Goal: Task Accomplishment & Management: Manage account settings

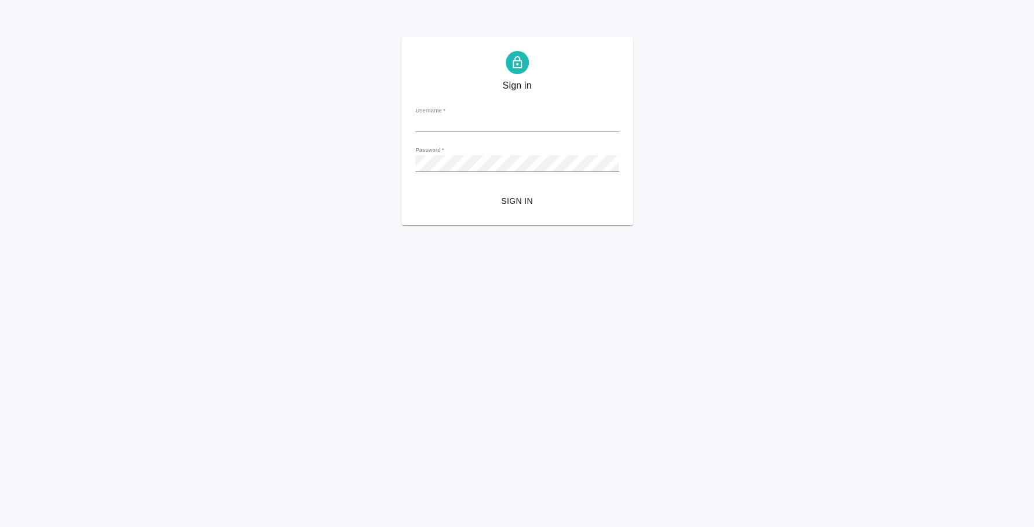
type input "[PERSON_NAME]"
click at [566, 120] on input "Плеханова Мария" at bounding box center [517, 124] width 204 height 16
drag, startPoint x: 561, startPoint y: 130, endPoint x: 362, endPoint y: 109, distance: 200.3
click at [362, 109] on div "Sign in Username   * Плеханова Мария Password   * urlPath   * / Sign in" at bounding box center [517, 131] width 1034 height 188
type input "i.fedotova@awatera.com"
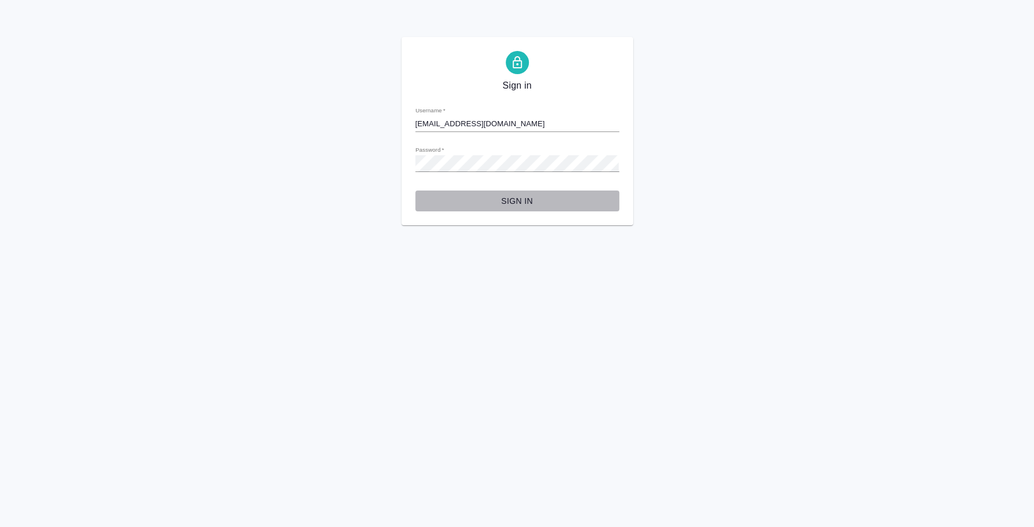
click at [526, 192] on button "Sign in" at bounding box center [517, 201] width 204 height 21
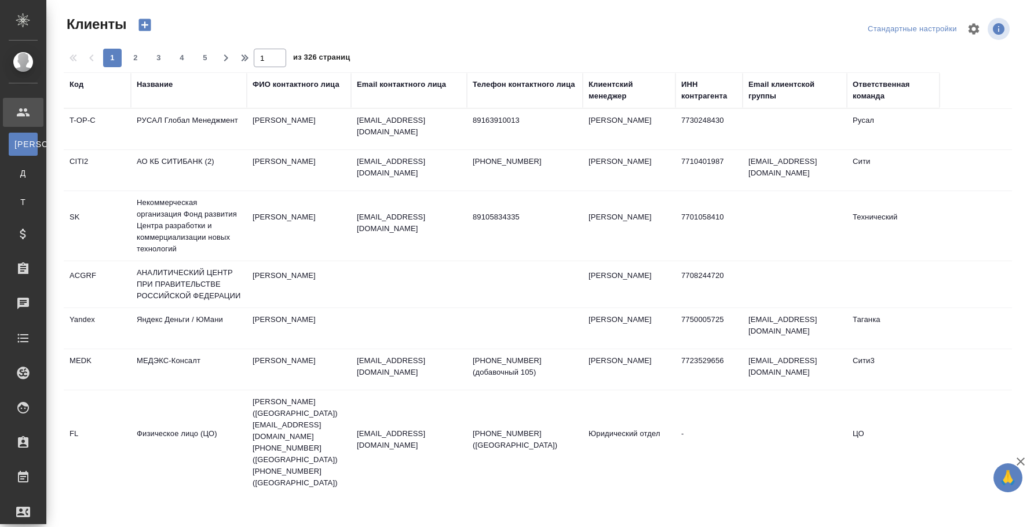
select select "RU"
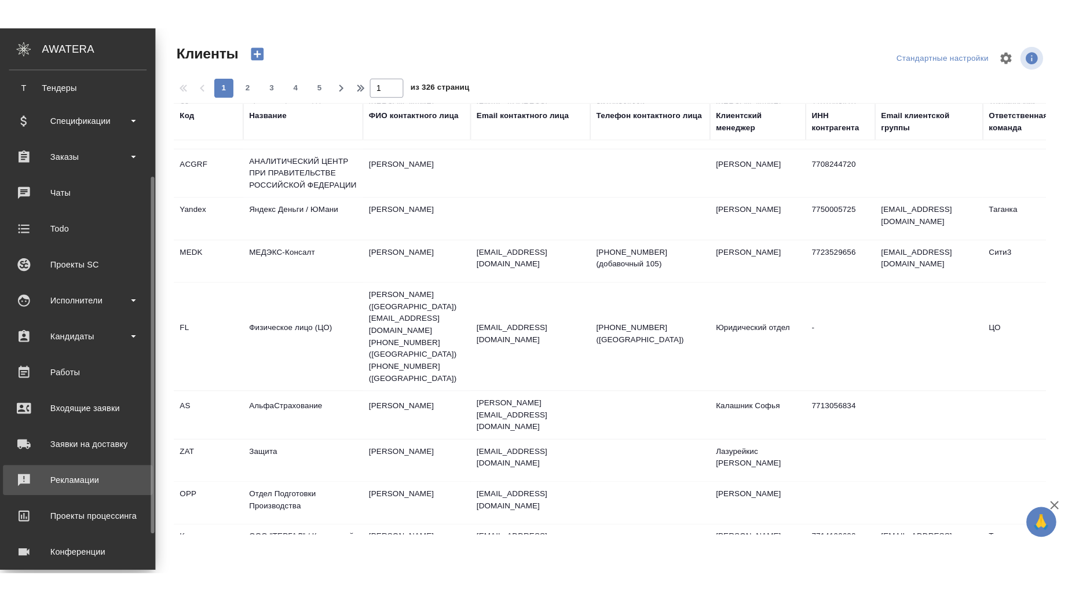
scroll to position [193, 0]
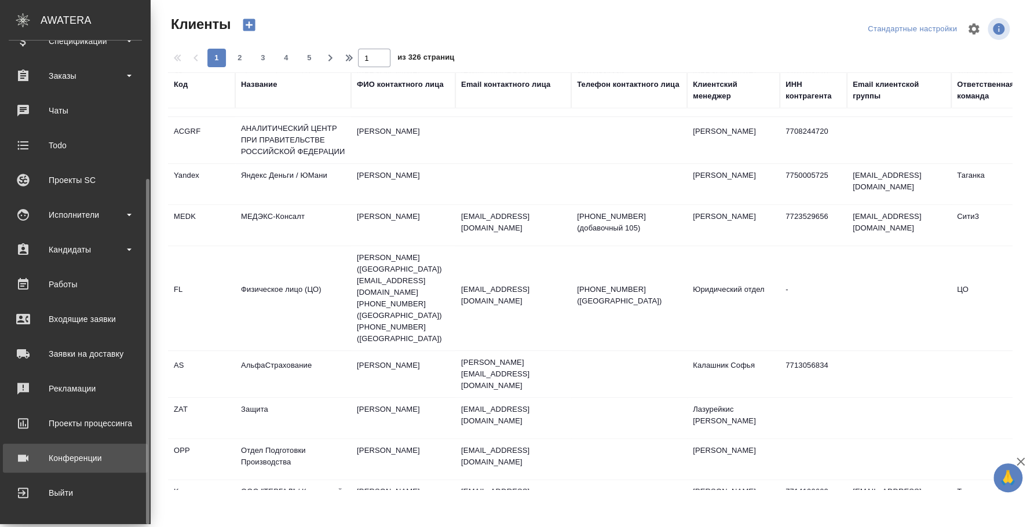
click at [91, 461] on div "Конференции" at bounding box center [75, 457] width 133 height 17
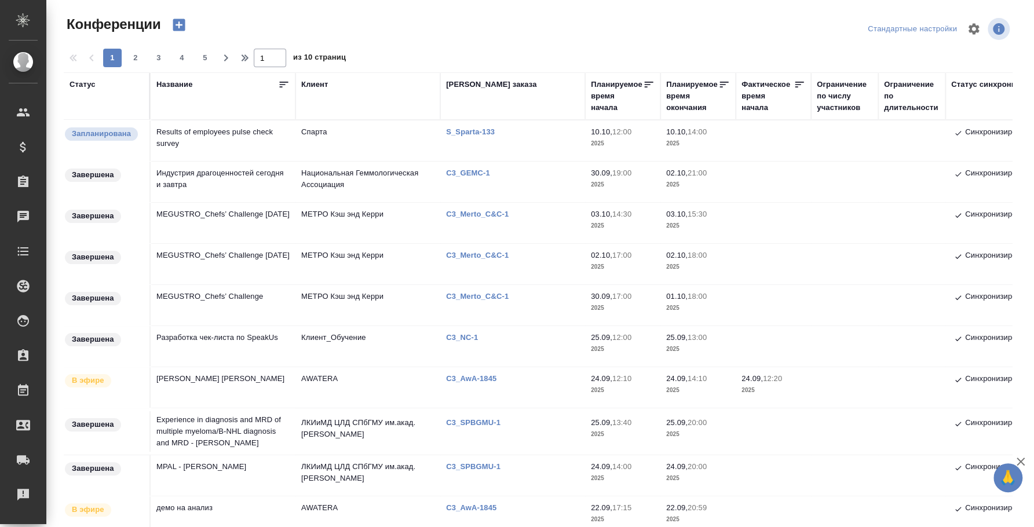
type input "[PERSON_NAME]"
click at [219, 296] on td "MEGUSTRO_Chefs’ Challenge" at bounding box center [223, 305] width 145 height 41
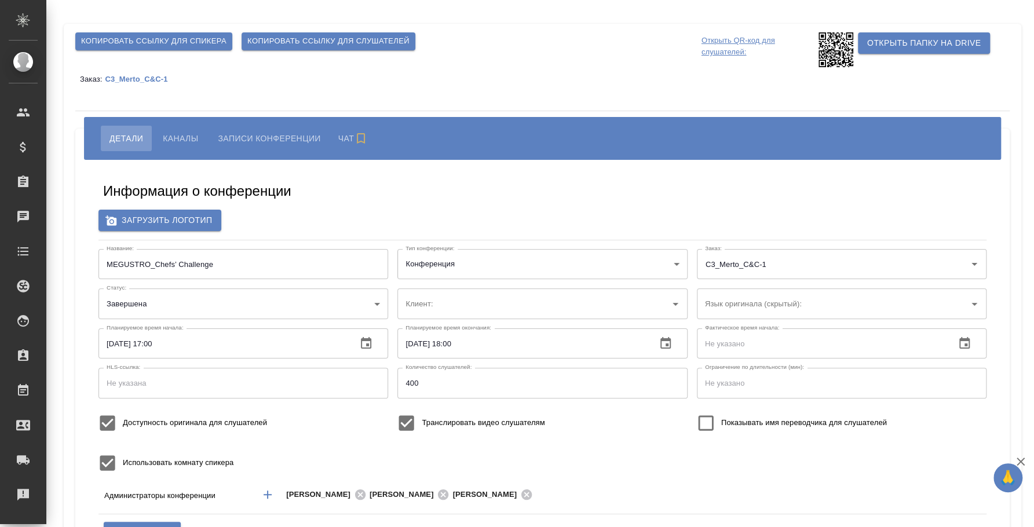
type input "МЕТРО Кэш энд Керри"
type input "[EMAIL_ADDRESS][DOMAIN_NAME]"
click at [142, 76] on p "C3_Merto_C&C-1" at bounding box center [140, 79] width 71 height 9
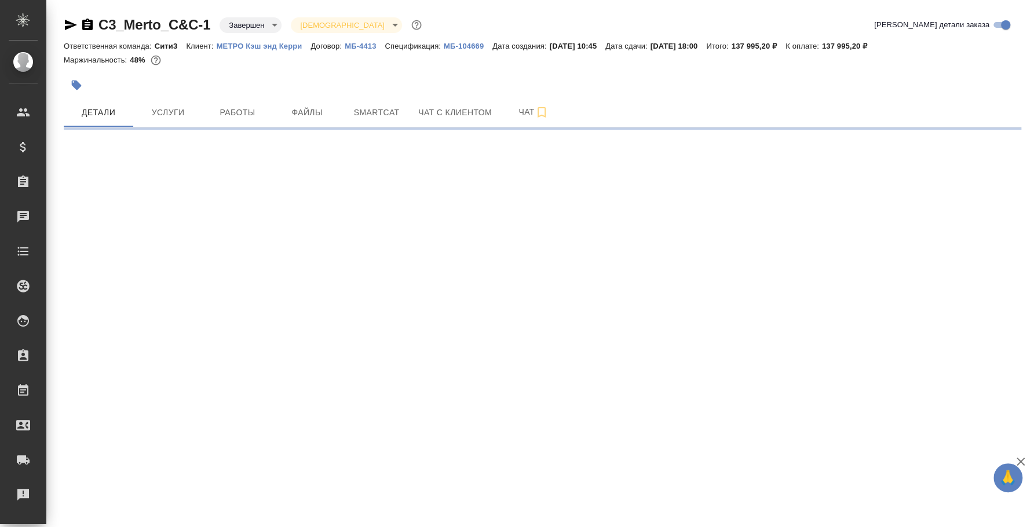
select select "RU"
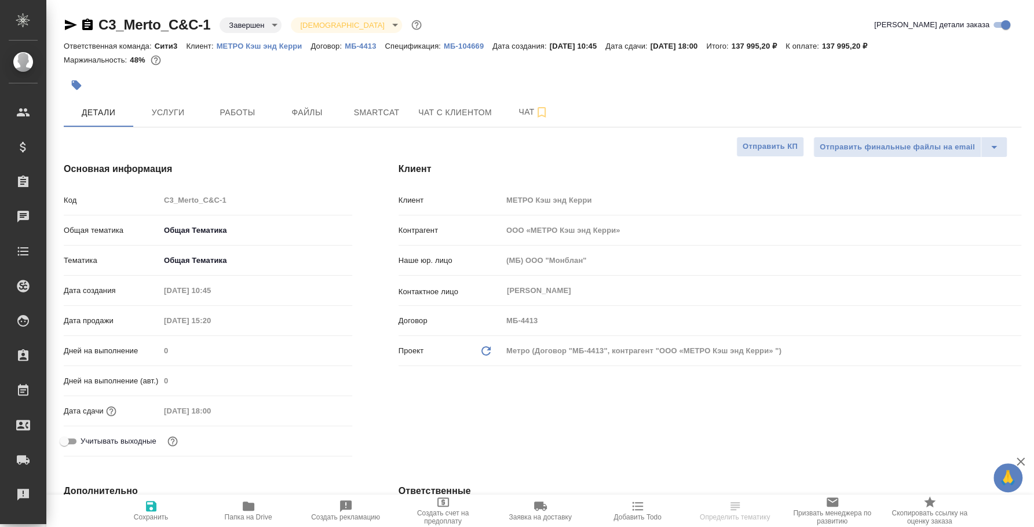
type textarea "x"
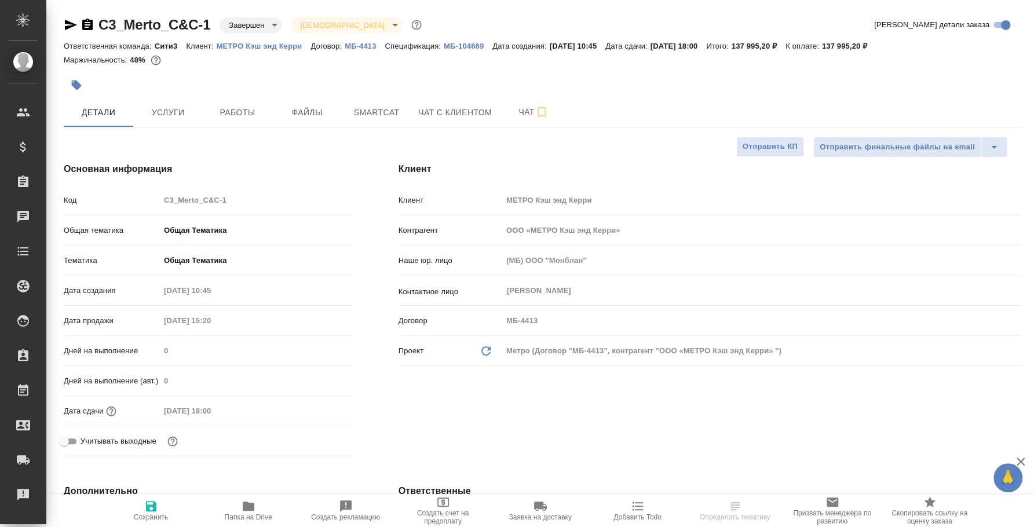
type textarea "x"
click at [254, 104] on button "Работы" at bounding box center [237, 112] width 69 height 29
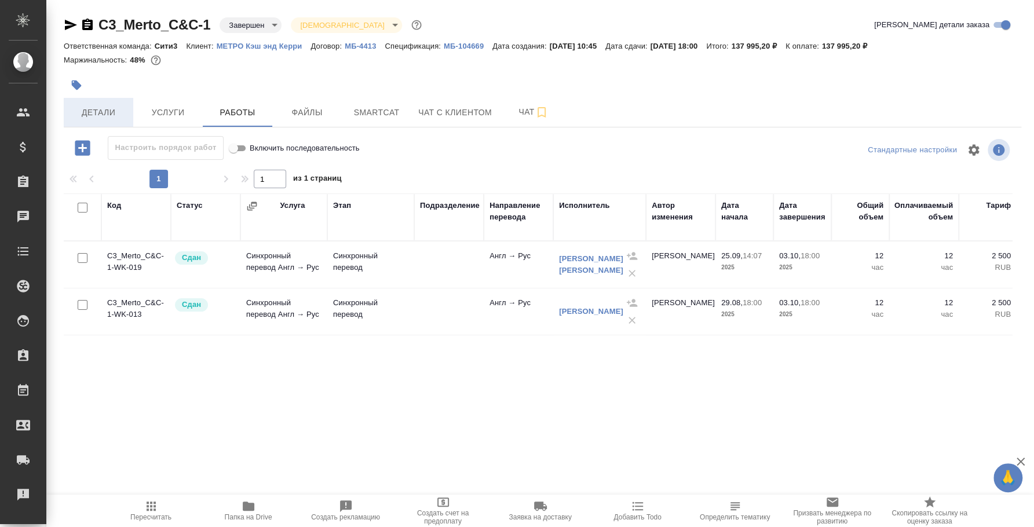
click at [93, 109] on span "Детали" at bounding box center [99, 112] width 56 height 14
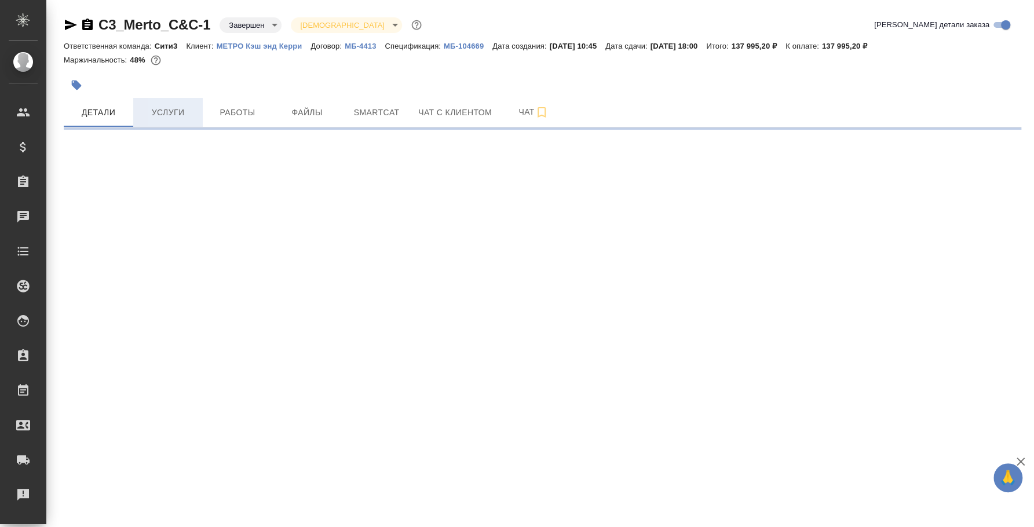
select select "RU"
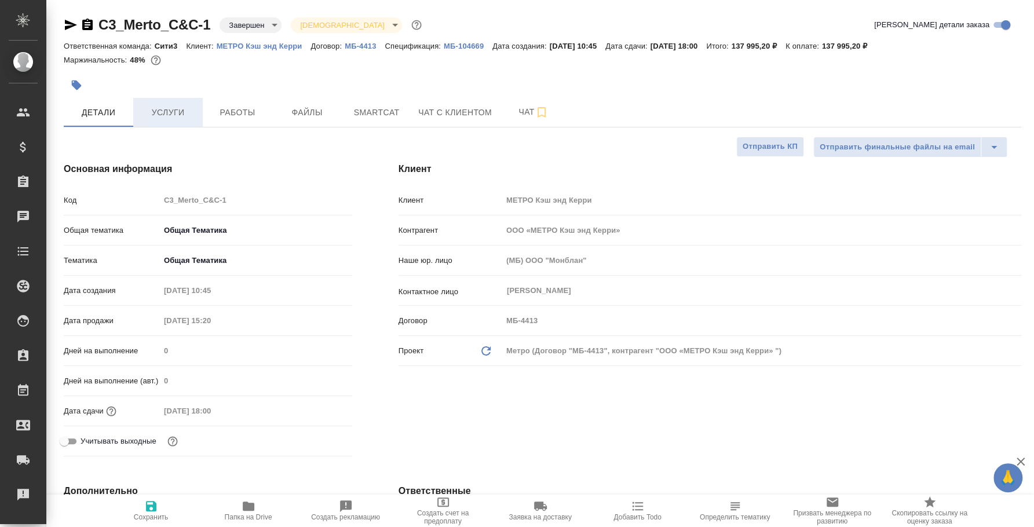
type textarea "x"
click at [181, 111] on span "Услуги" at bounding box center [168, 112] width 56 height 14
